Goal: Transaction & Acquisition: Book appointment/travel/reservation

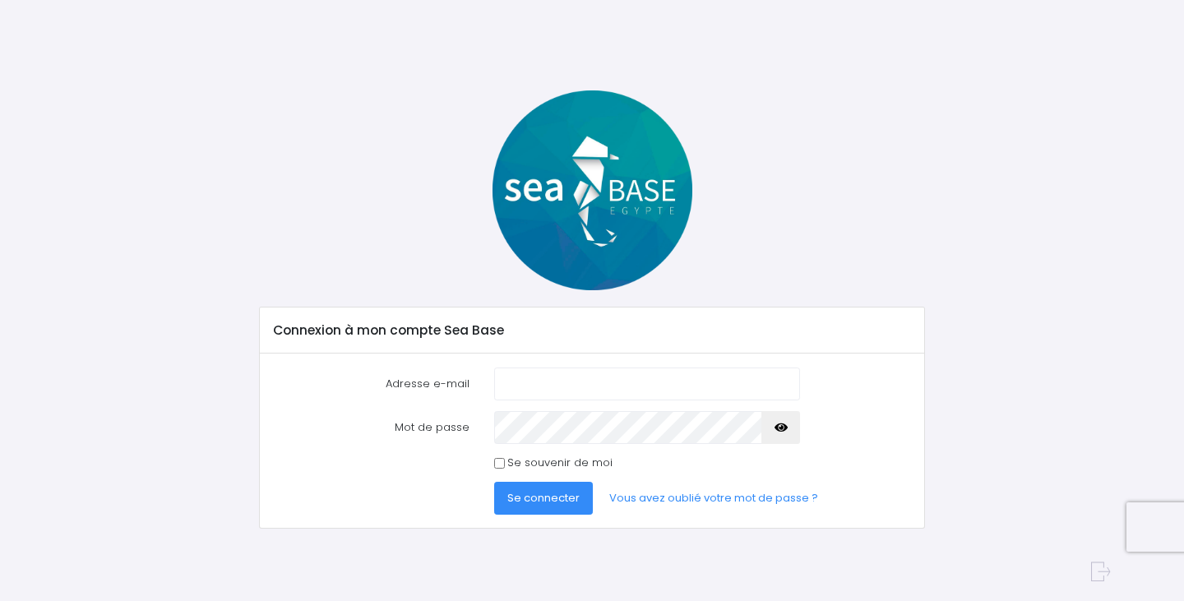
click at [766, 600] on com-1password-button at bounding box center [592, 601] width 1184 height 0
type input "nathalie@redseabase.com"
click at [566, 493] on span "Se connecter" at bounding box center [543, 498] width 72 height 16
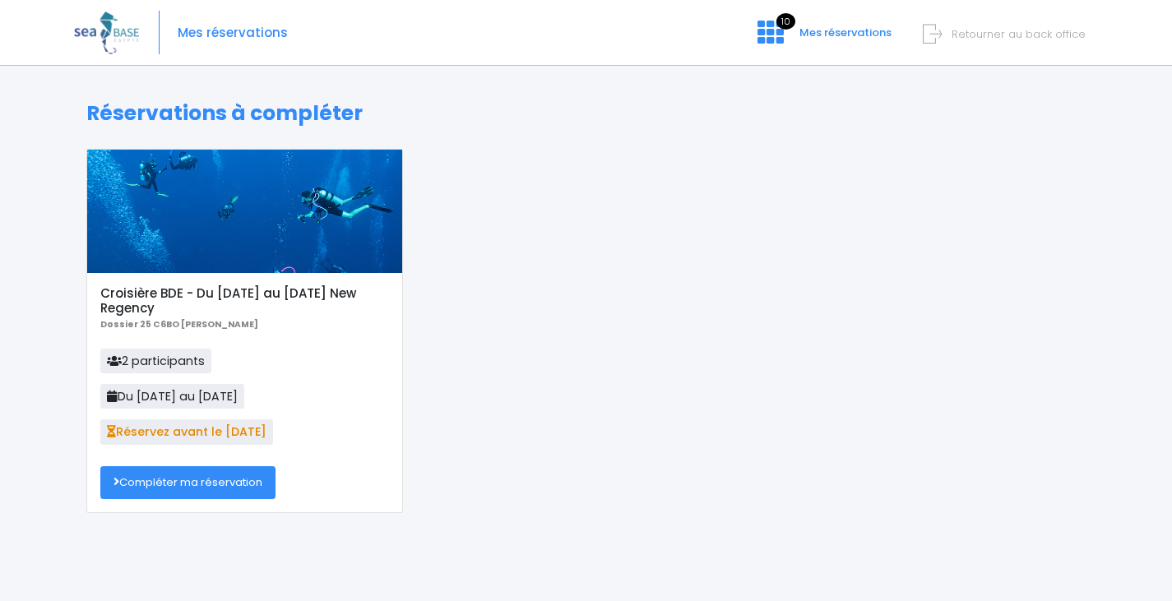
click at [188, 489] on link "Compléter ma réservation" at bounding box center [187, 482] width 175 height 33
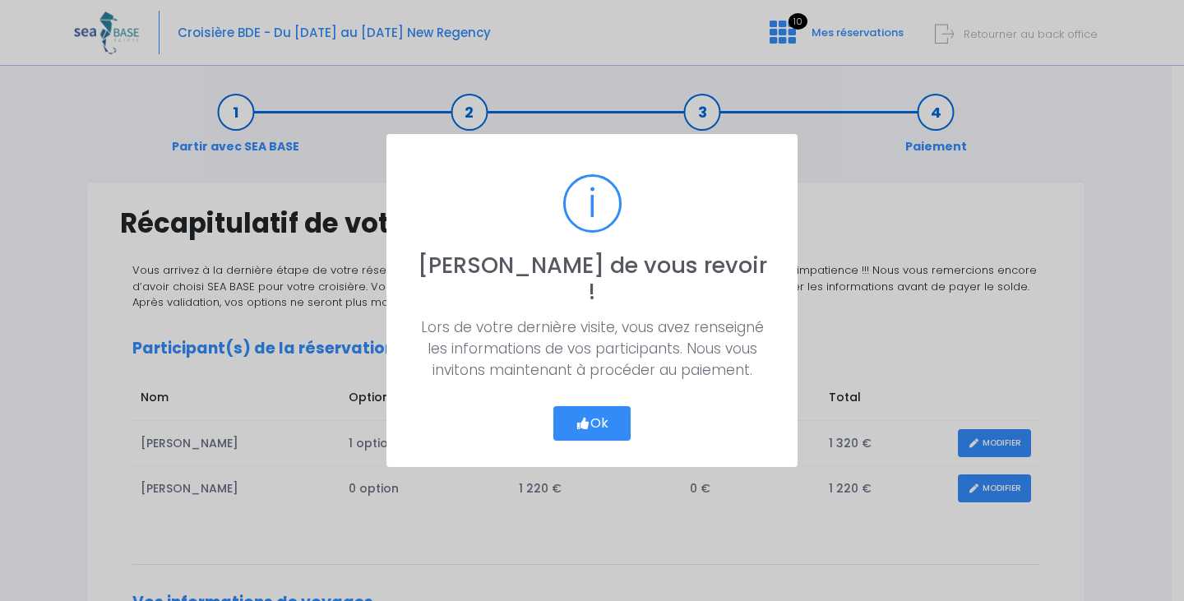
click at [584, 406] on button "Ok" at bounding box center [592, 423] width 77 height 35
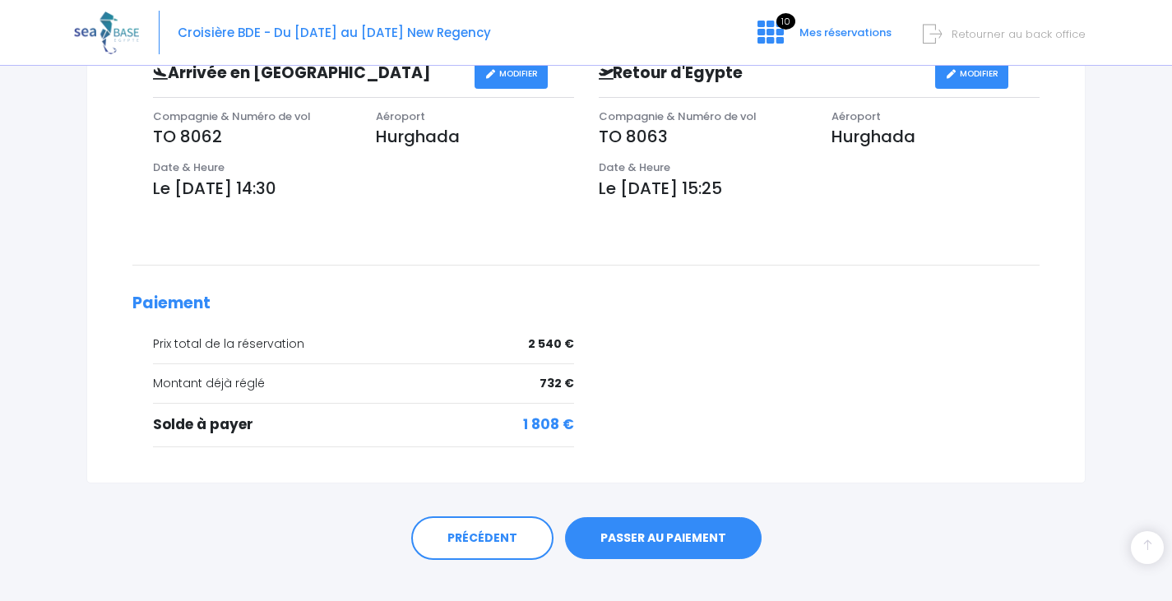
scroll to position [600, 0]
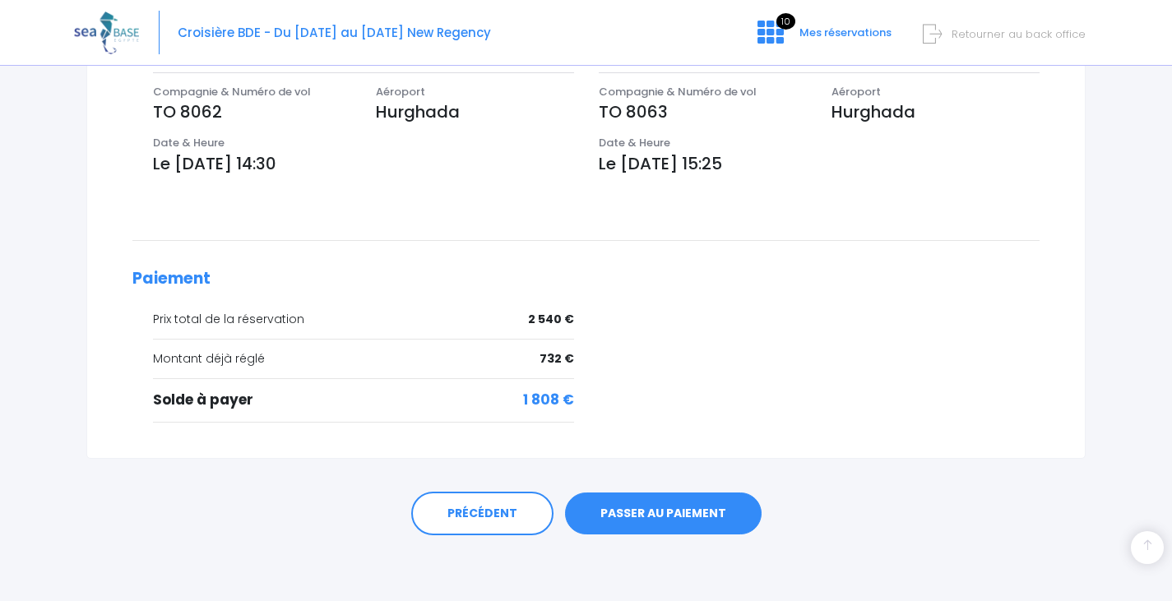
click at [610, 510] on link "PASSER AU PAIEMENT" at bounding box center [663, 514] width 197 height 43
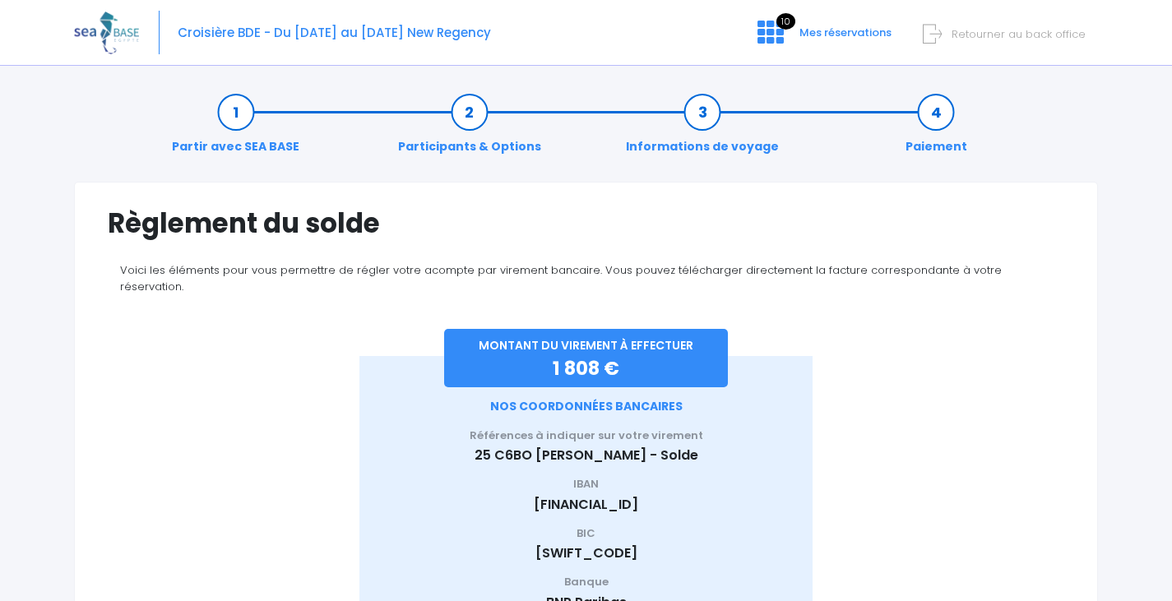
scroll to position [131, 0]
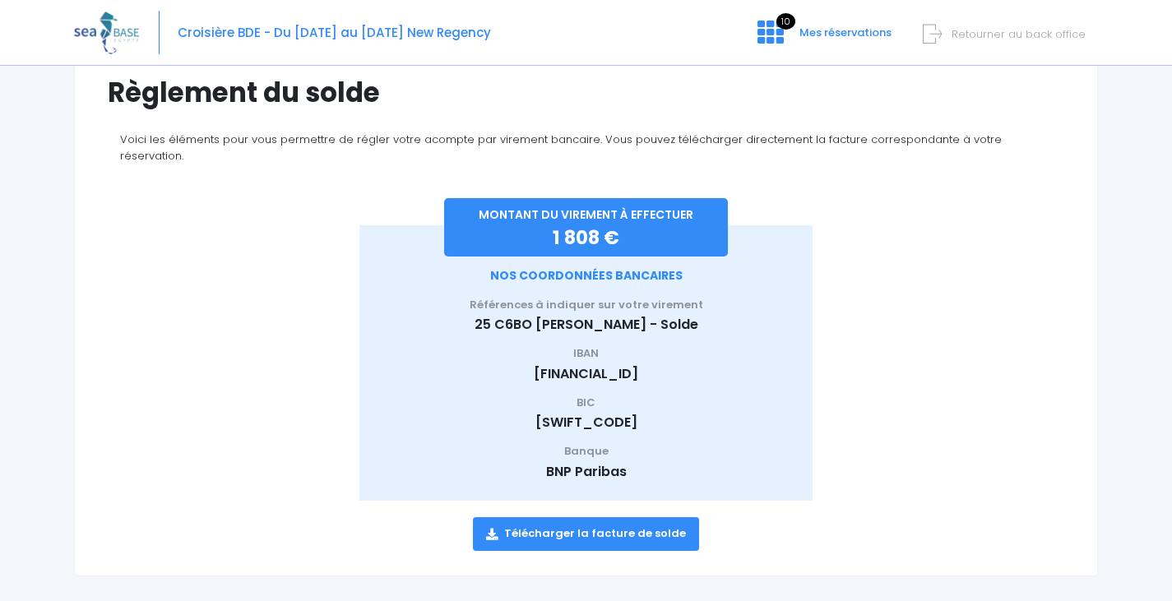
click at [601, 520] on link "Télécharger la facture de solde" at bounding box center [586, 533] width 226 height 33
click at [930, 303] on div at bounding box center [944, 332] width 239 height 337
click at [1039, 31] on span "Retourner au back office" at bounding box center [1019, 34] width 134 height 16
